Goal: Information Seeking & Learning: Learn about a topic

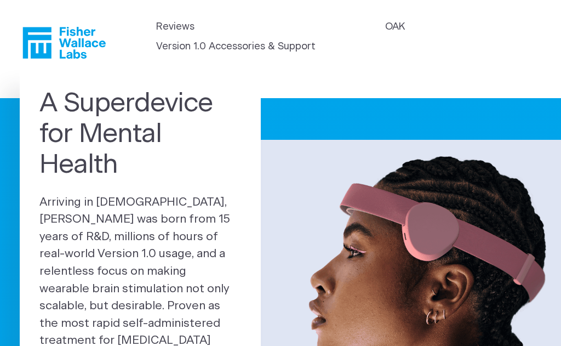
click at [390, 22] on link "OAK" at bounding box center [395, 27] width 20 height 15
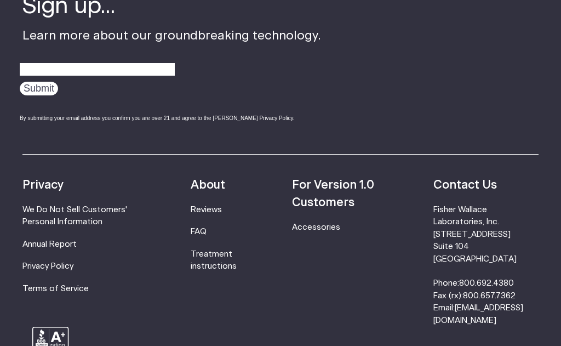
scroll to position [1816, 0]
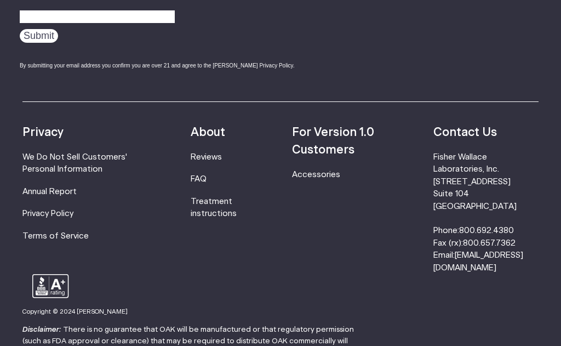
click at [222, 197] on link "Treatment instructions" at bounding box center [214, 207] width 46 height 20
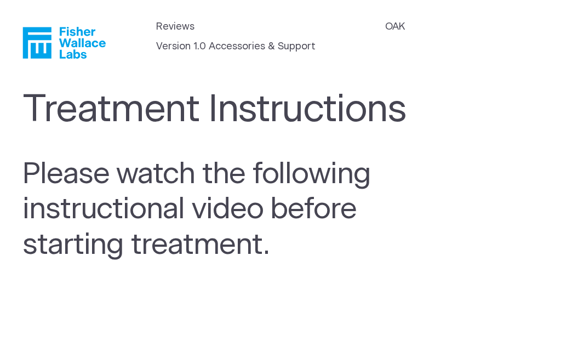
click at [49, 42] on icon "Fisher Wallace" at bounding box center [63, 43] width 83 height 32
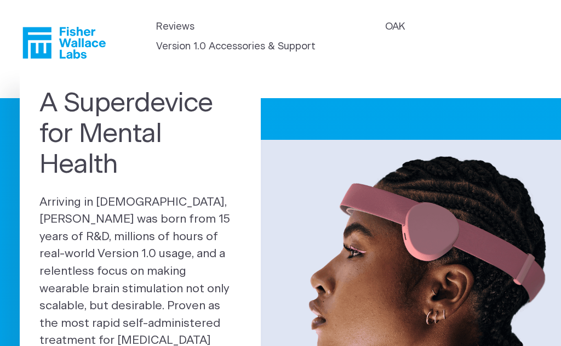
click at [226, 43] on link "Version 1.0 Accessories & Support" at bounding box center [235, 46] width 159 height 15
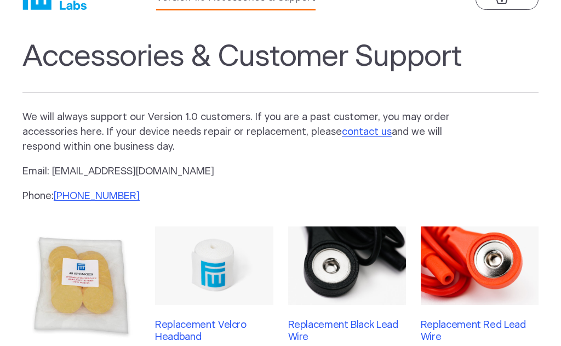
scroll to position [86, 0]
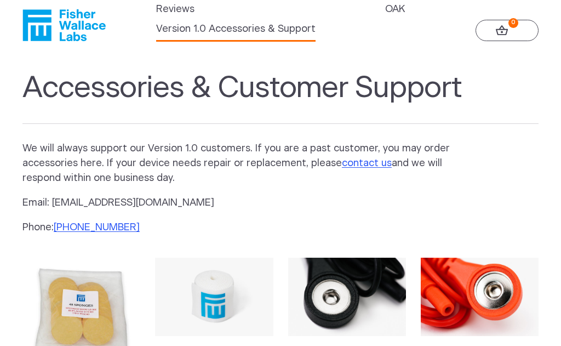
scroll to position [0, 0]
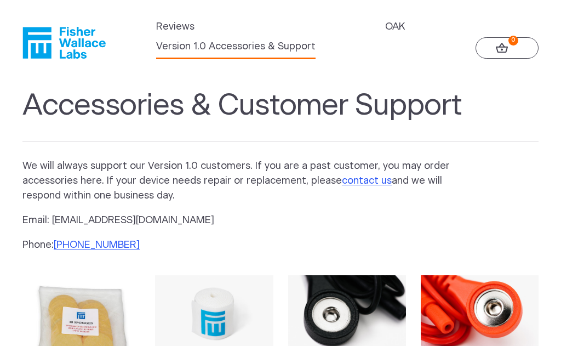
click at [394, 21] on link "OAK" at bounding box center [395, 27] width 20 height 15
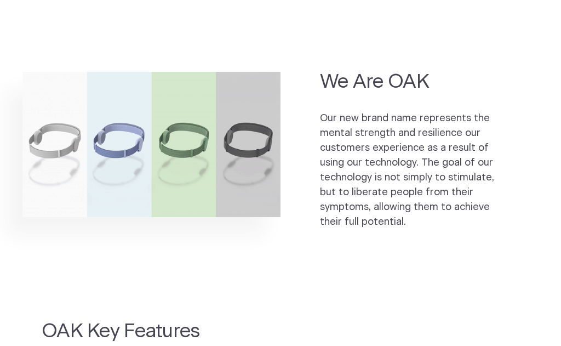
scroll to position [609, 0]
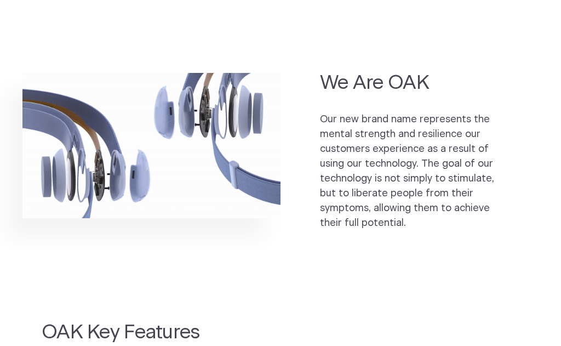
click at [181, 125] on img at bounding box center [151, 145] width 258 height 145
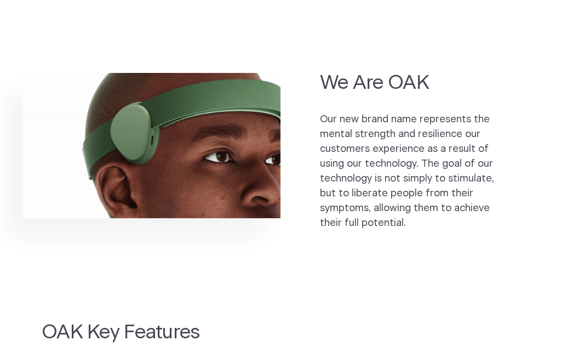
click at [226, 105] on img at bounding box center [151, 145] width 258 height 145
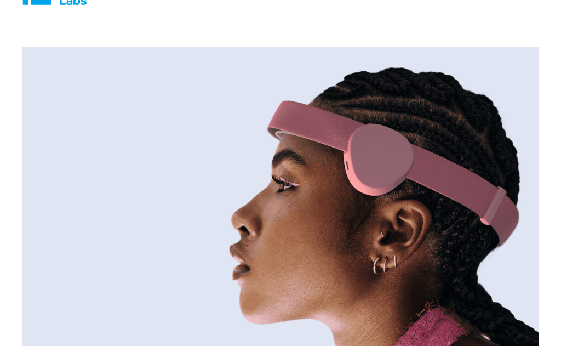
scroll to position [0, 0]
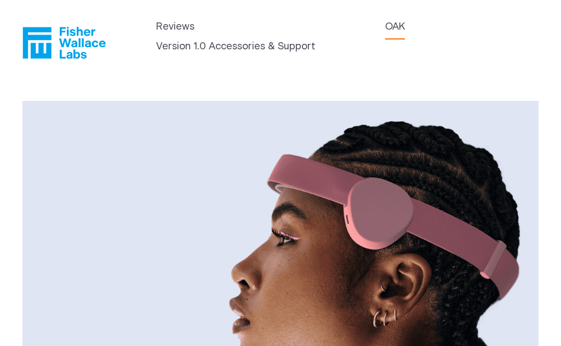
click at [393, 28] on link "OAK" at bounding box center [395, 27] width 20 height 15
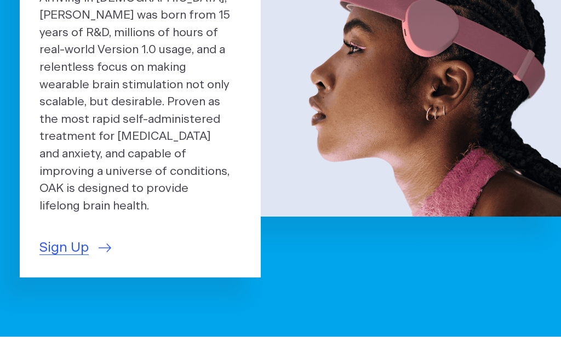
scroll to position [206, 0]
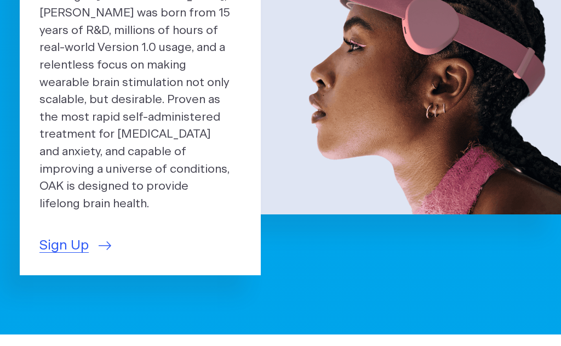
click at [59, 235] on span "Sign Up" at bounding box center [63, 245] width 49 height 20
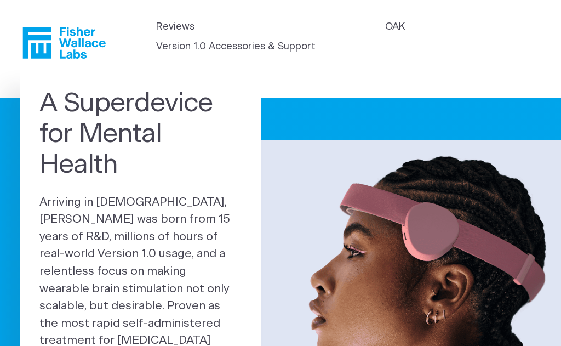
click at [400, 25] on link "OAK" at bounding box center [395, 27] width 20 height 15
